Goal: Navigation & Orientation: Go to known website

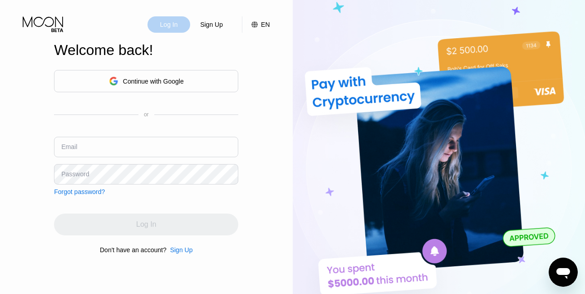
click at [168, 23] on div "Log In" at bounding box center [169, 24] width 20 height 9
click at [163, 82] on div "Continue with Google" at bounding box center [153, 81] width 61 height 7
